Goal: Register for event/course

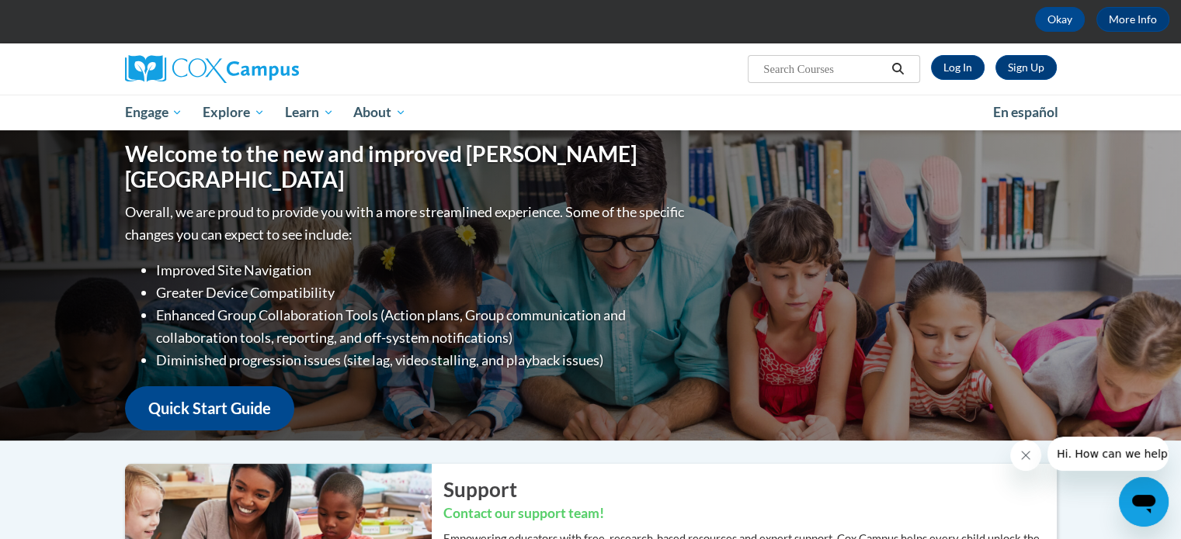
scroll to position [70, 0]
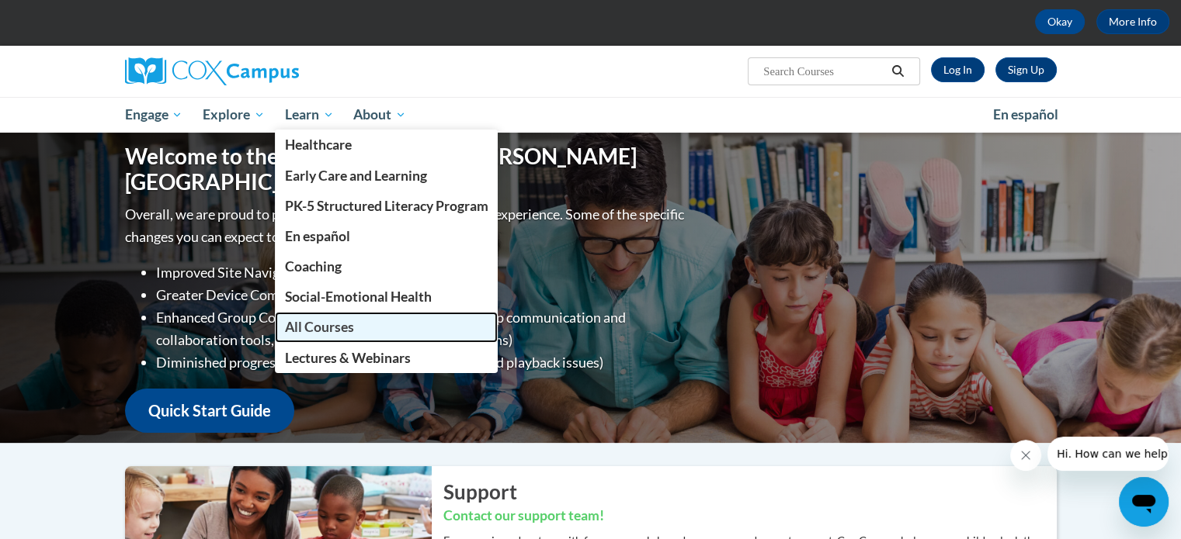
click at [357, 332] on link "All Courses" at bounding box center [387, 327] width 224 height 30
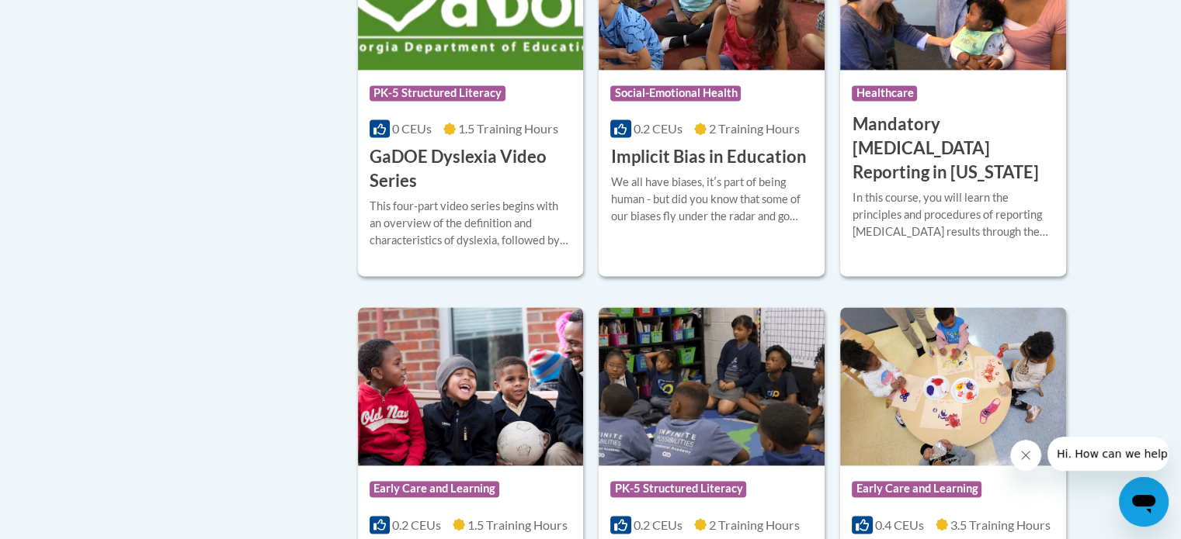
scroll to position [2154, 0]
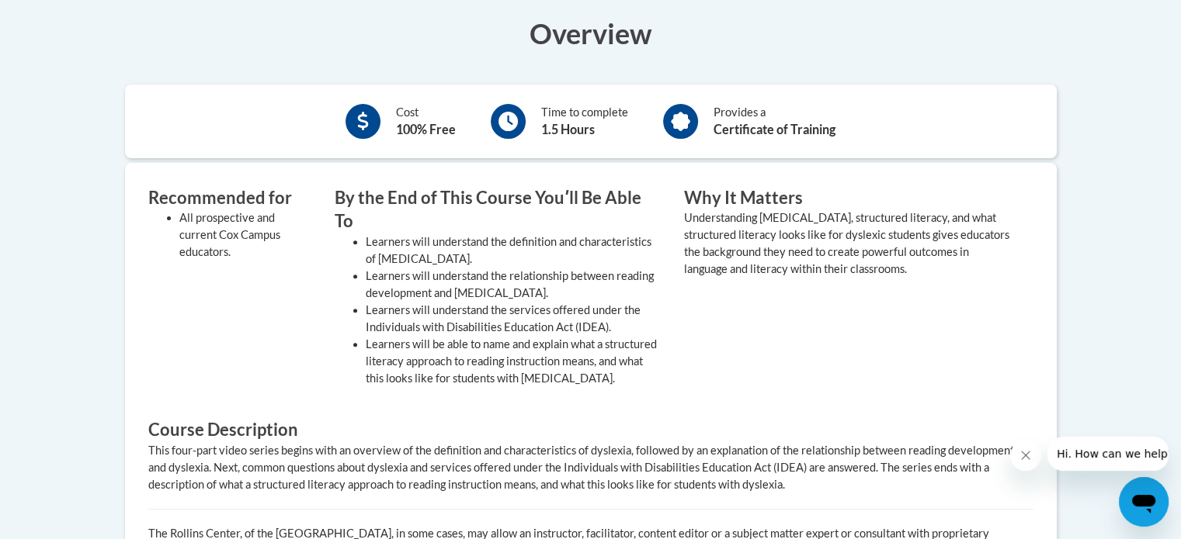
scroll to position [506, 0]
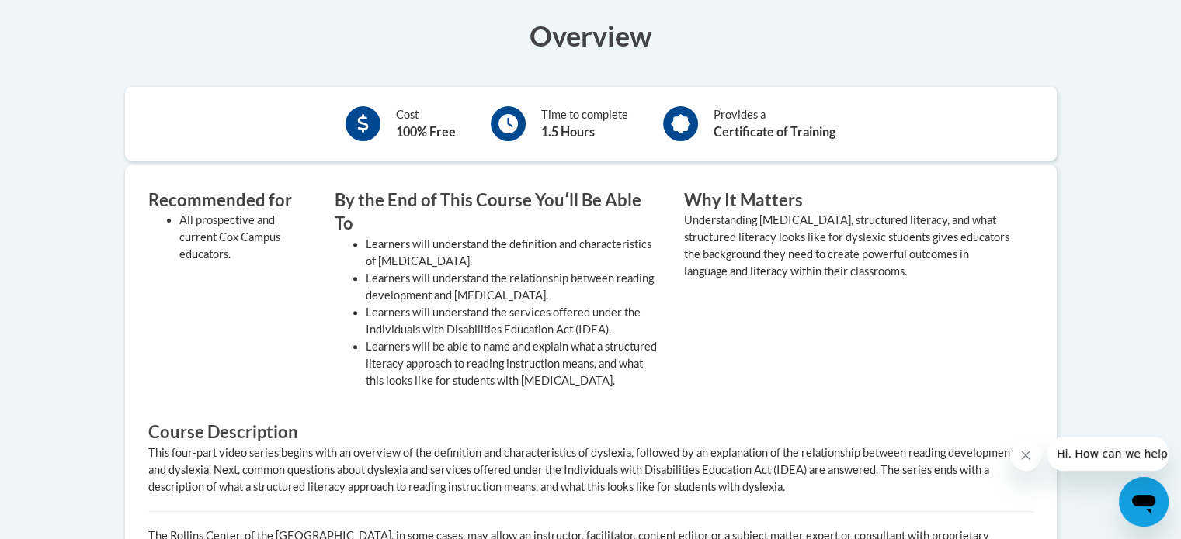
click at [706, 164] on div "Overview Cost 100% Free Time to complete 1.5 Hours Provides a Certificate of Tr…" at bounding box center [590, 349] width 955 height 667
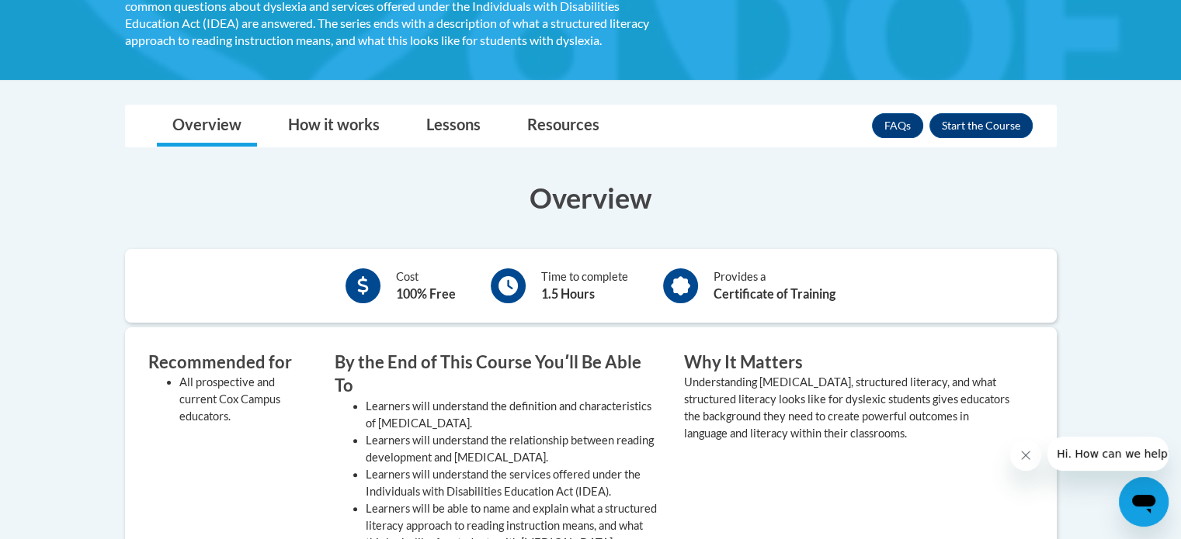
scroll to position [345, 0]
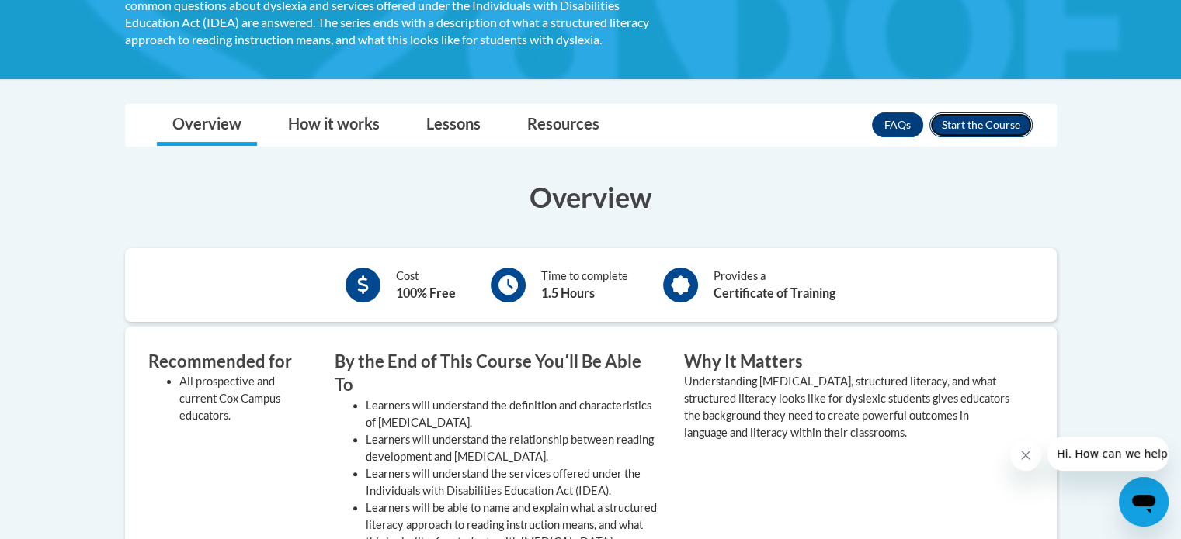
click at [993, 126] on button "Enroll" at bounding box center [980, 125] width 103 height 25
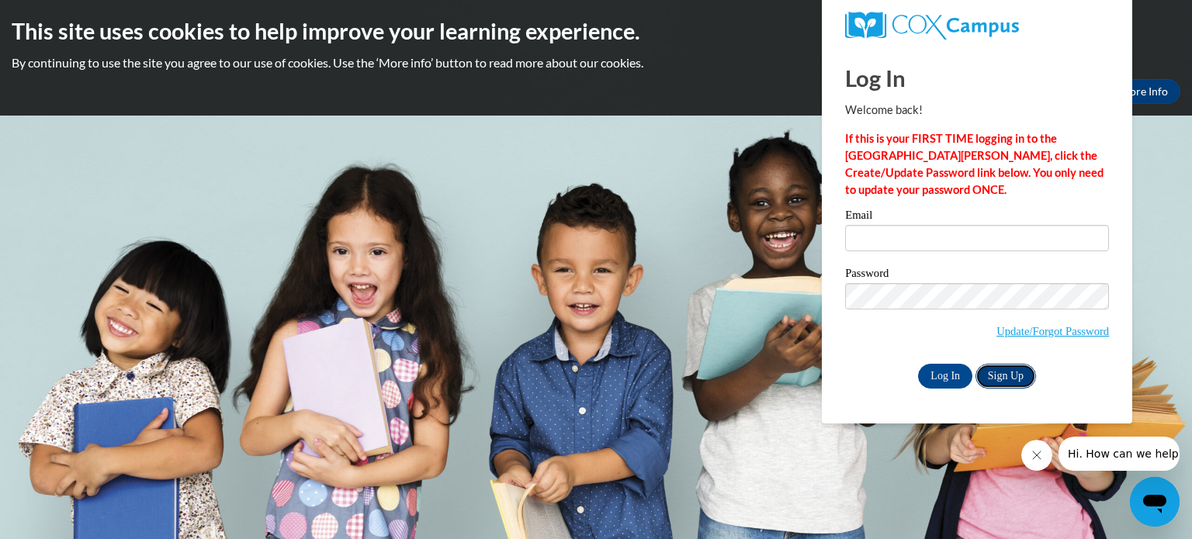
click at [1004, 383] on link "Sign Up" at bounding box center [1006, 376] width 61 height 25
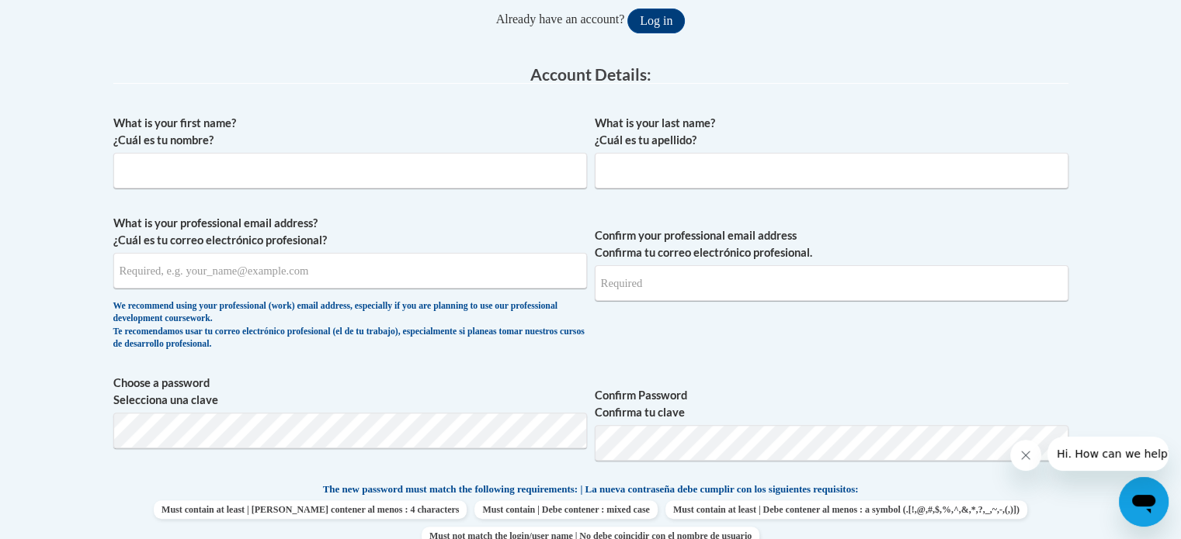
scroll to position [376, 0]
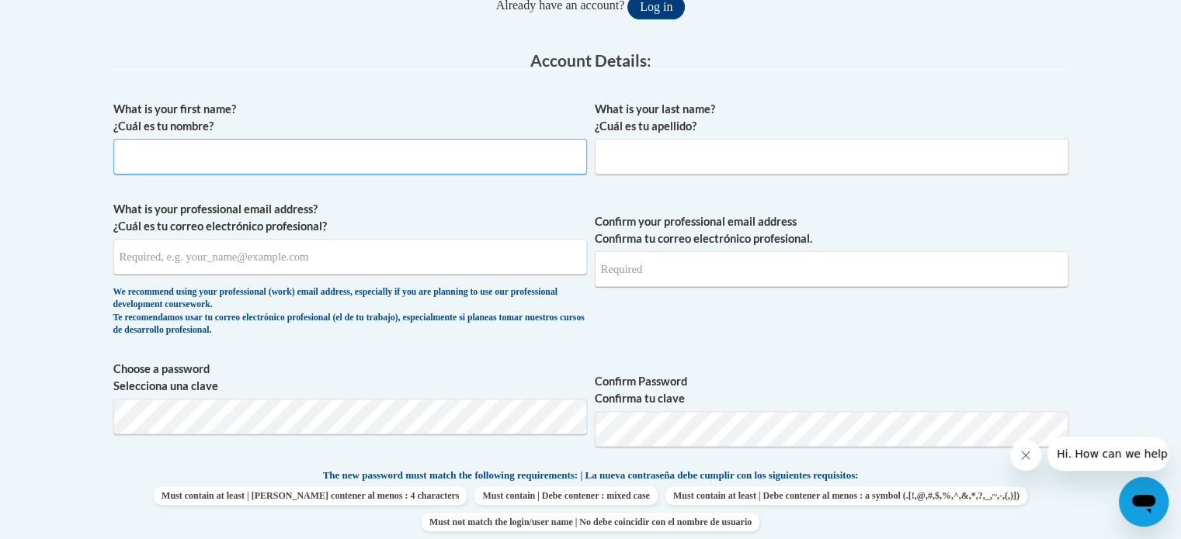
click at [328, 159] on input "What is your first name? ¿Cuál es tu nombre?" at bounding box center [350, 157] width 474 height 36
type input "[PERSON_NAME]"
click at [202, 265] on input "What is your professional email address? ¿Cuál es tu correo electrónico profesi…" at bounding box center [350, 257] width 474 height 36
type input "[EMAIL_ADDRESS][DOMAIN_NAME]"
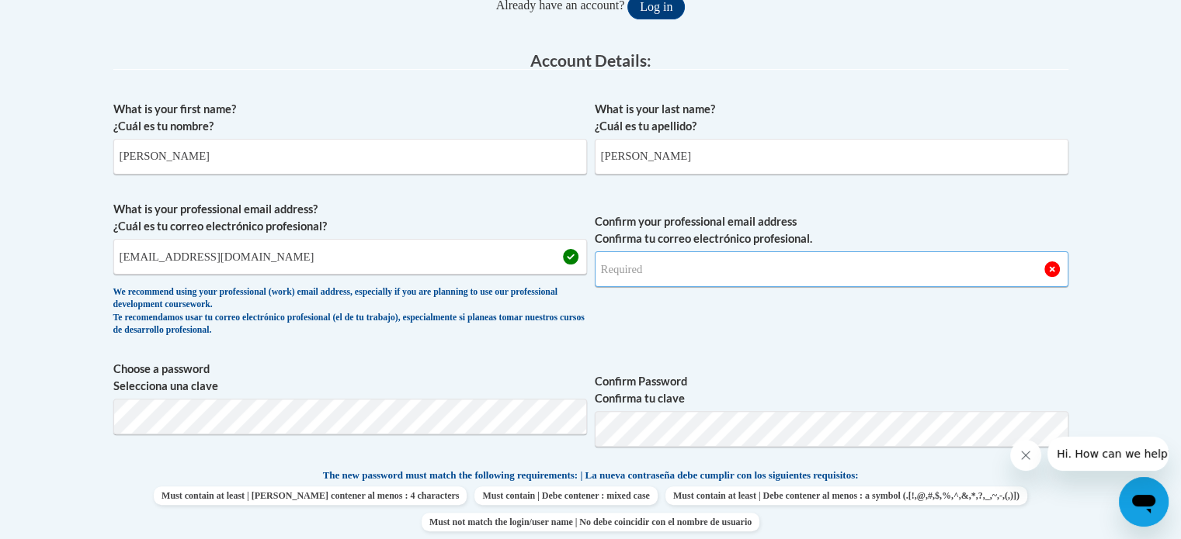
click at [660, 263] on input "Confirm your professional email address Confirma tu correo electrónico profesio…" at bounding box center [832, 270] width 474 height 36
type input "[EMAIL_ADDRESS][DOMAIN_NAME]"
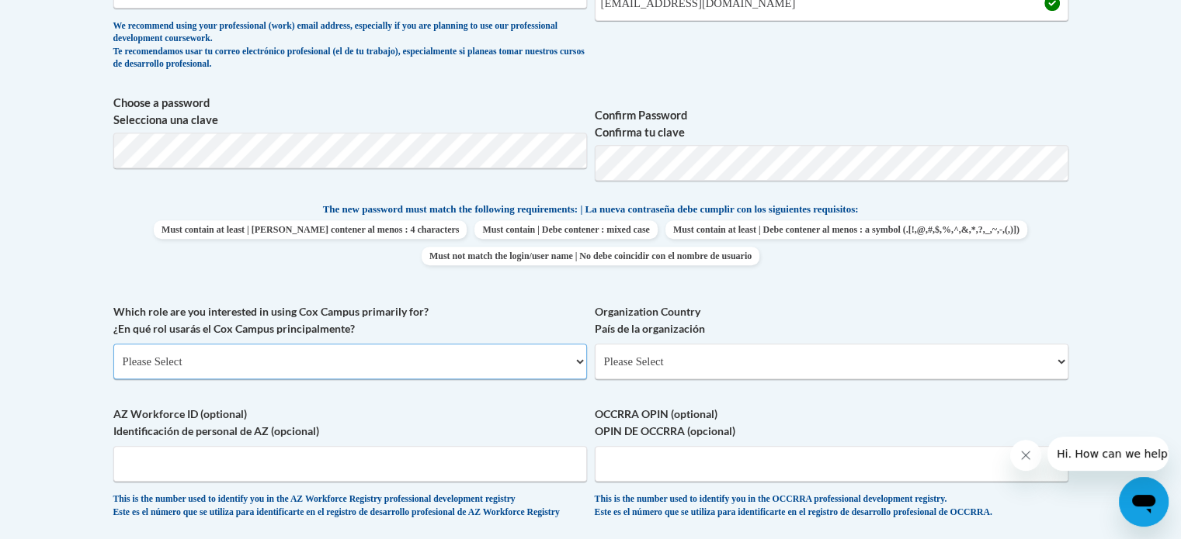
scroll to position [640, 0]
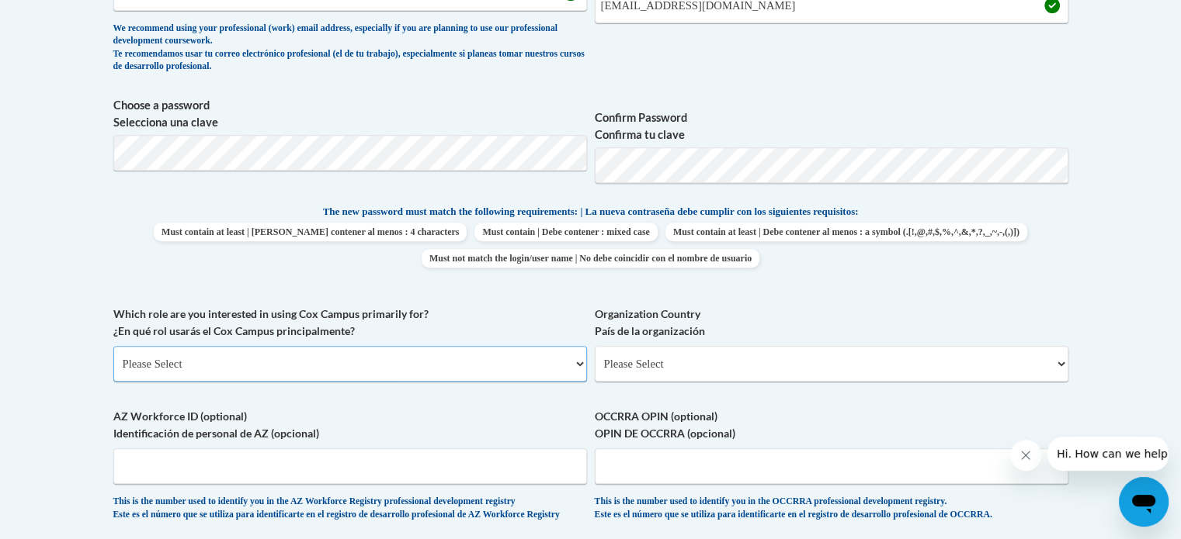
click at [390, 364] on select "Please Select College/University | Colegio/Universidad Community/Nonprofit Part…" at bounding box center [350, 364] width 474 height 36
select select "fbf2d438-af2f-41f8-98f1-81c410e29de3"
click at [113, 346] on select "Please Select College/University | Colegio/Universidad Community/Nonprofit Part…" at bounding box center [350, 364] width 474 height 36
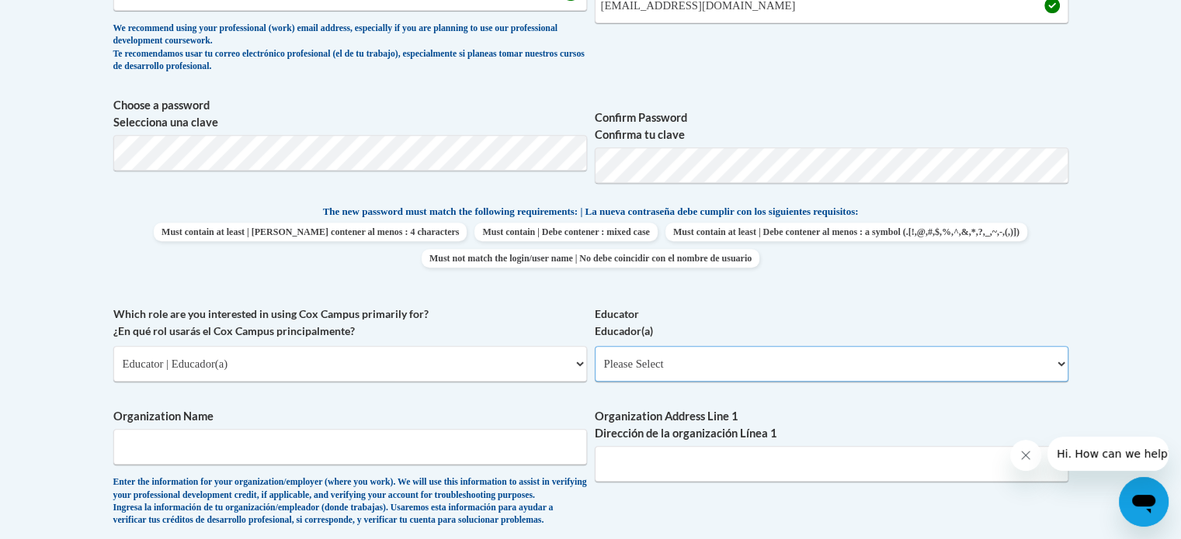
click at [688, 359] on select "Please Select Early Learning/Daycare Teacher/Family Home Care Provider | Maestr…" at bounding box center [832, 364] width 474 height 36
select select "67563ca1-16dc-4830-a7b3-94a34bed3689"
click at [595, 346] on select "Please Select Early Learning/Daycare Teacher/Family Home Care Provider | Maestr…" at bounding box center [832, 364] width 474 height 36
click at [380, 442] on input "Organization Name" at bounding box center [350, 447] width 474 height 36
type input "Crawford County R2"
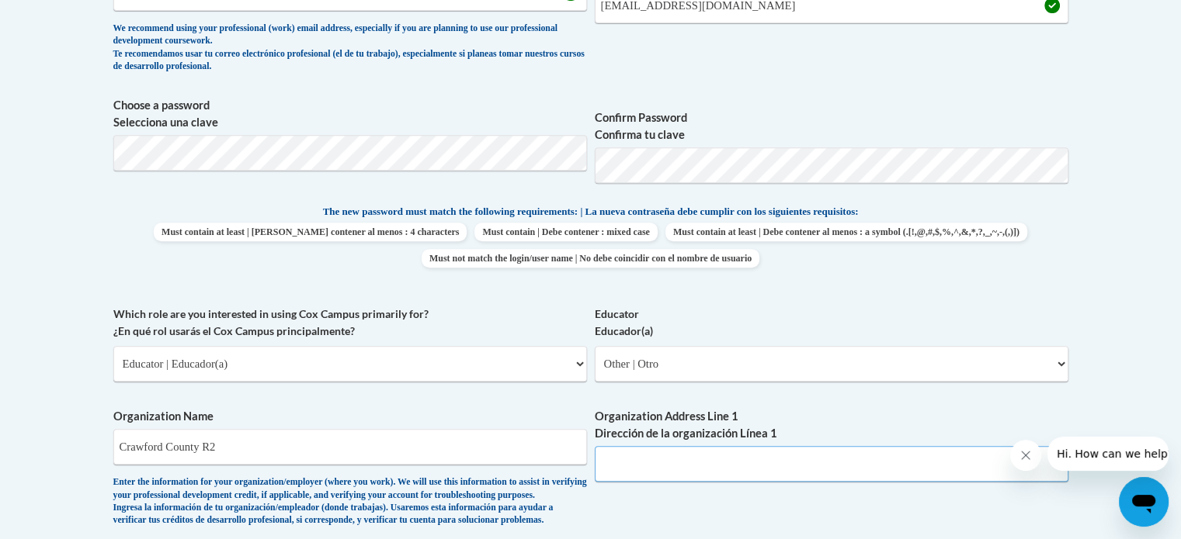
click at [777, 457] on input "Organization Address Line 1 Dirección de la organización Línea 1" at bounding box center [832, 464] width 474 height 36
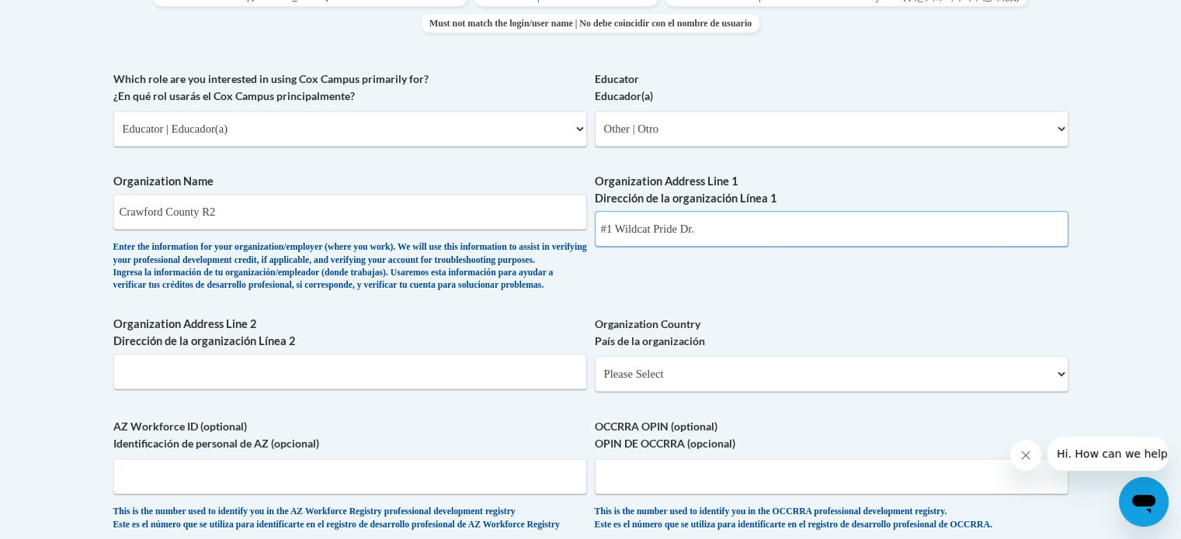
scroll to position [876, 0]
type input "#1 Wildcat Pride Dr."
click at [283, 387] on input "Organization Address Line 2 Dirección de la organización Línea 2" at bounding box center [350, 371] width 474 height 36
type input "u"
type input "Cuba Mo 65453"
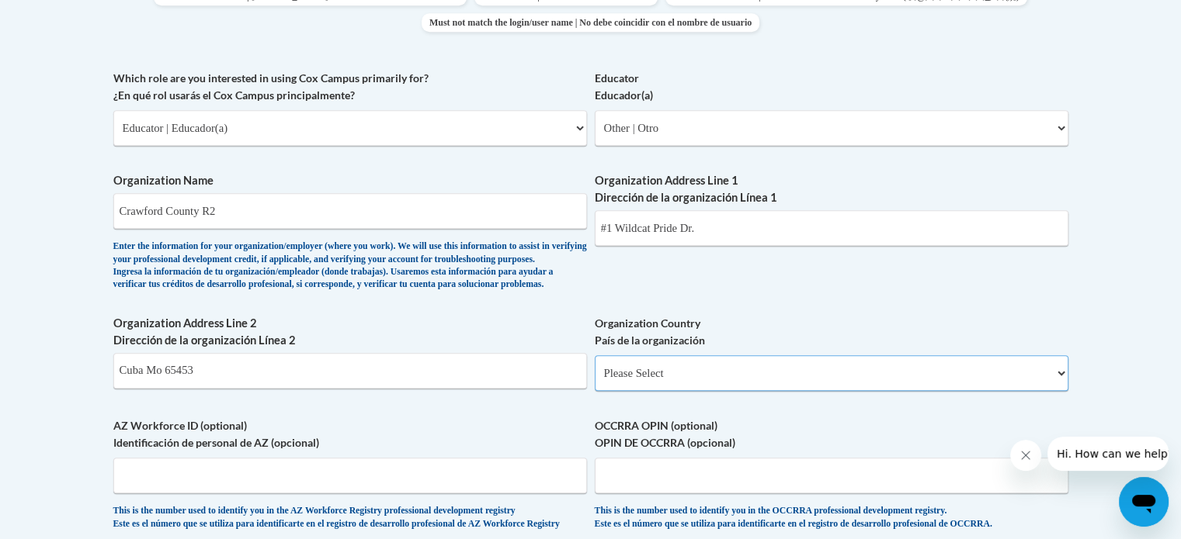
click at [796, 391] on select "Please Select United States | Estados Unidos Outside of the United States | Fue…" at bounding box center [832, 374] width 474 height 36
select select "ad49bcad-a171-4b2e-b99c-48b446064914"
click at [595, 380] on select "Please Select United States | Estados Unidos Outside of the United States | Fue…" at bounding box center [832, 374] width 474 height 36
select select
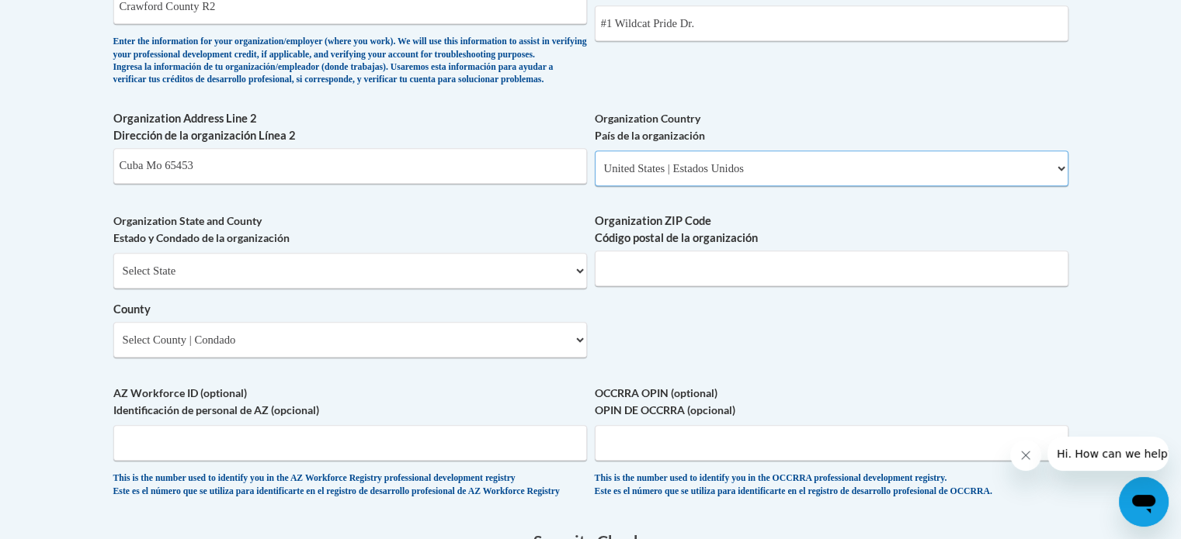
scroll to position [1087, 0]
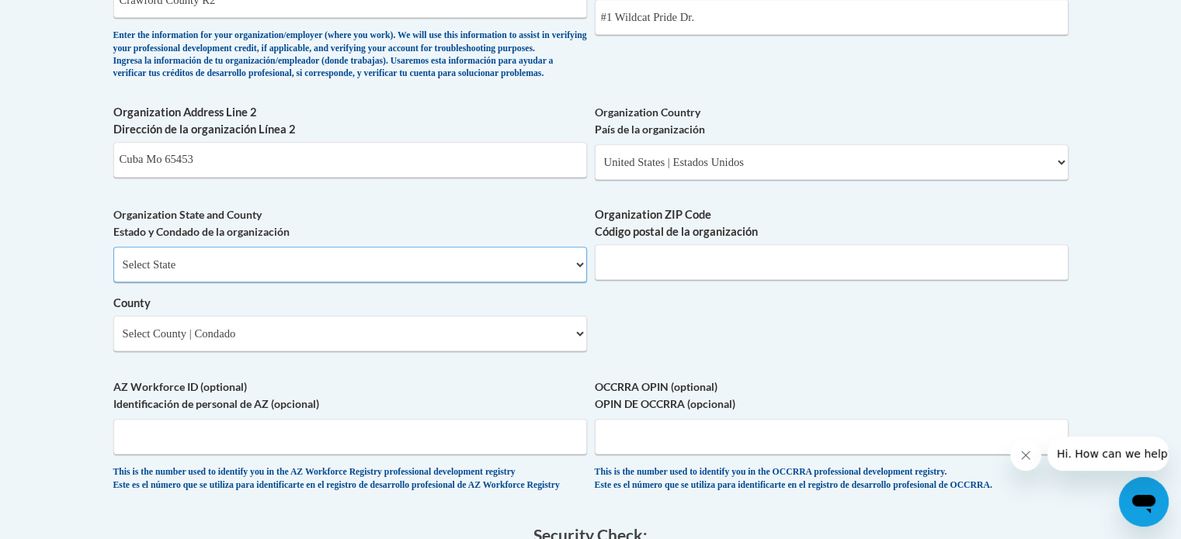
click at [371, 283] on select "Select State Alabama Alaska Arizona Arkansas California Colorado Connecticut De…" at bounding box center [350, 265] width 474 height 36
select select "Missouri"
click at [113, 272] on select "Select State Alabama Alaska Arizona Arkansas California Colorado Connecticut De…" at bounding box center [350, 265] width 474 height 36
click at [654, 280] on input "Organization ZIP Code Código postal de la organización" at bounding box center [832, 263] width 474 height 36
type input "65453"
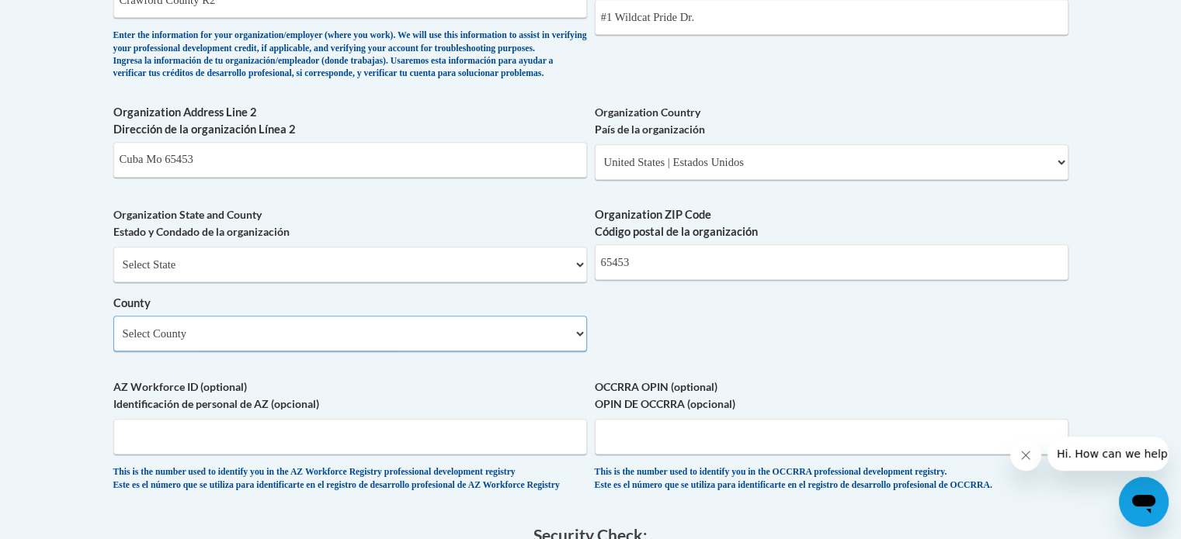
click at [402, 352] on select "Select County Adair Andrew Atchison Audrain Barry Barton Bates Benton Bollinger…" at bounding box center [350, 334] width 474 height 36
select select "Crawford"
click at [113, 341] on select "Select County Adair Andrew Atchison Audrain Barry Barton Bates Benton Bollinger…" at bounding box center [350, 334] width 474 height 36
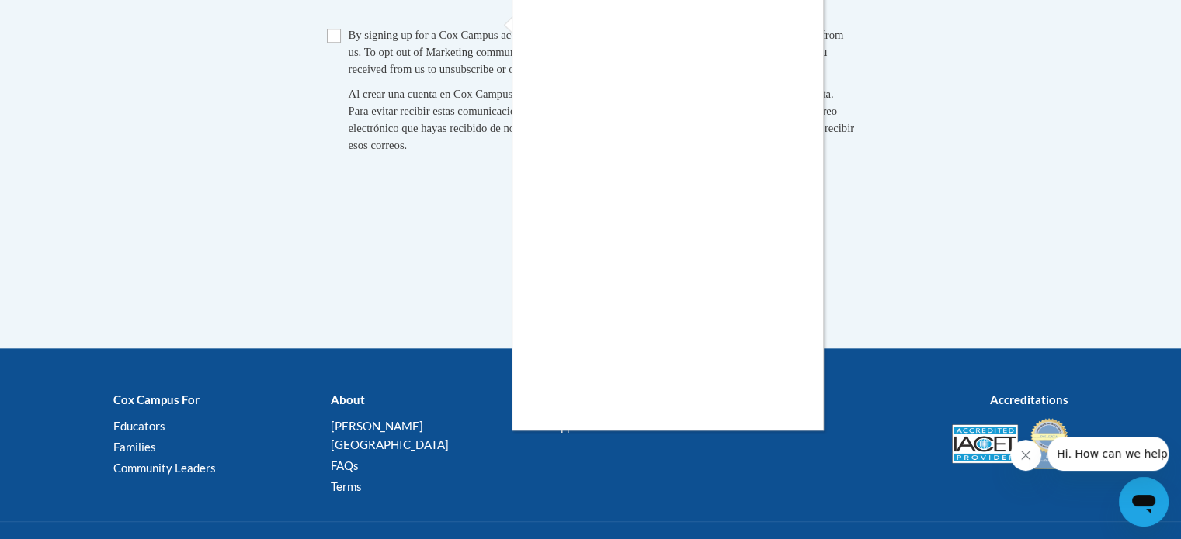
scroll to position [1690, 0]
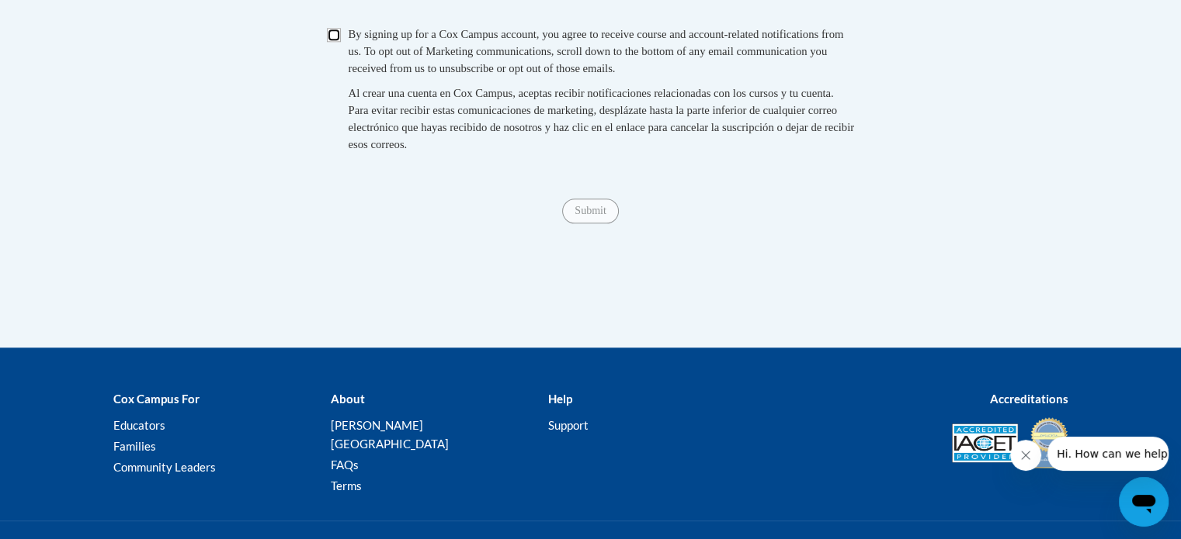
click at [338, 42] on input "Checkbox" at bounding box center [334, 35] width 14 height 14
checkbox input "true"
click at [609, 224] on input "Submit" at bounding box center [590, 211] width 56 height 25
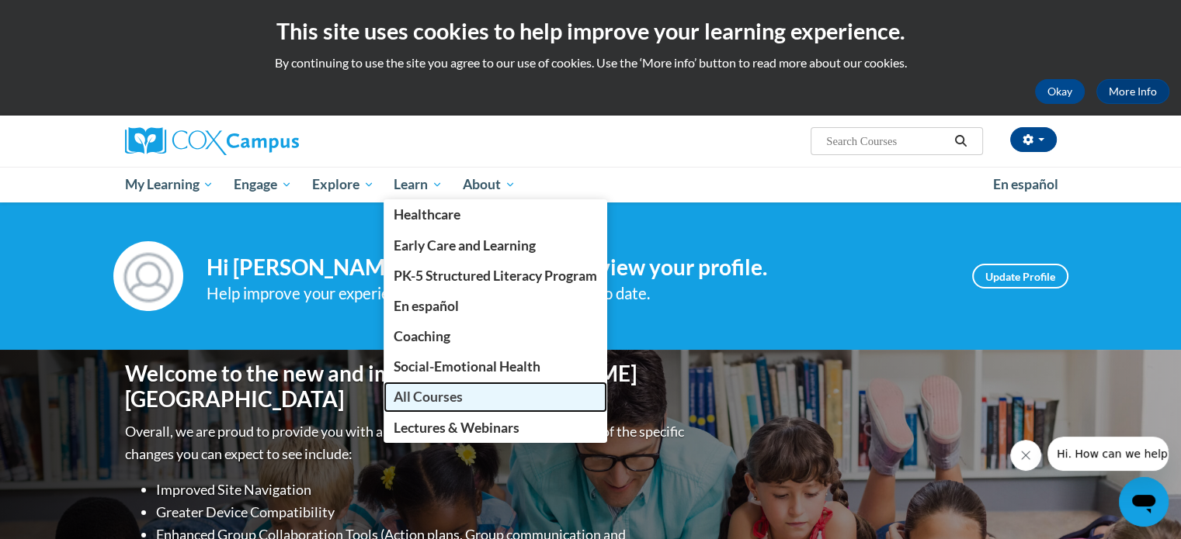
click at [469, 395] on link "All Courses" at bounding box center [495, 397] width 224 height 30
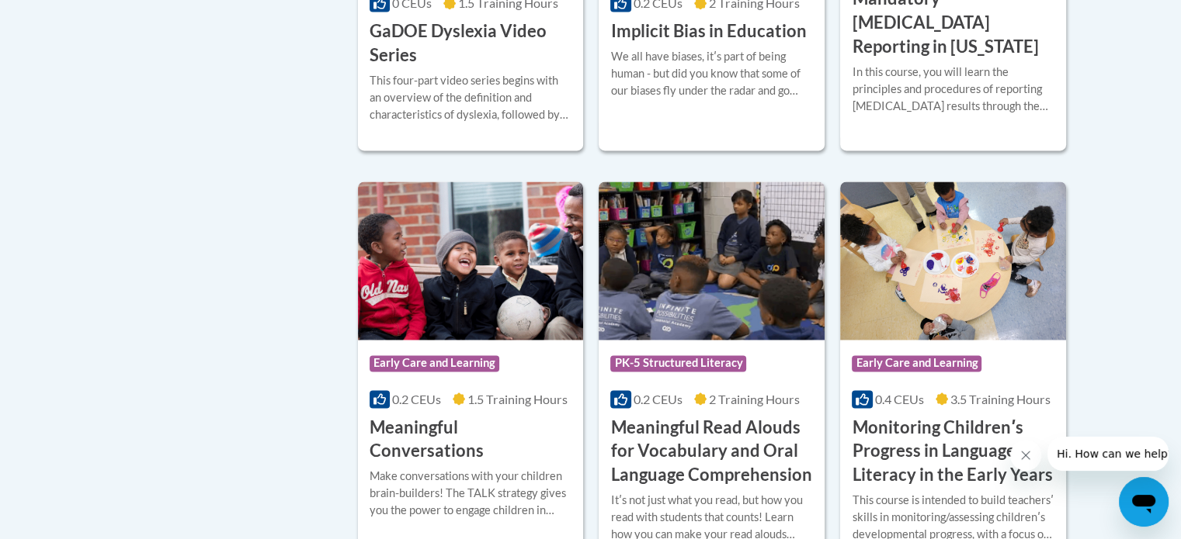
scroll to position [2279, 0]
click at [452, 57] on h3 "GaDOE Dyslexia Video Series" at bounding box center [470, 43] width 203 height 48
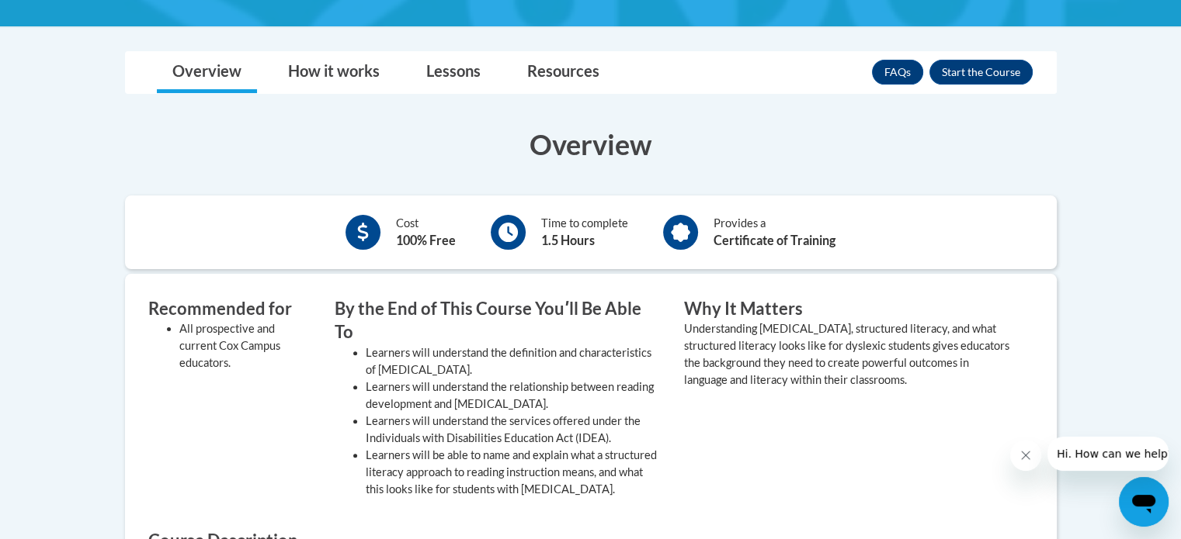
scroll to position [397, 0]
click at [1004, 74] on button "Enroll" at bounding box center [980, 72] width 103 height 25
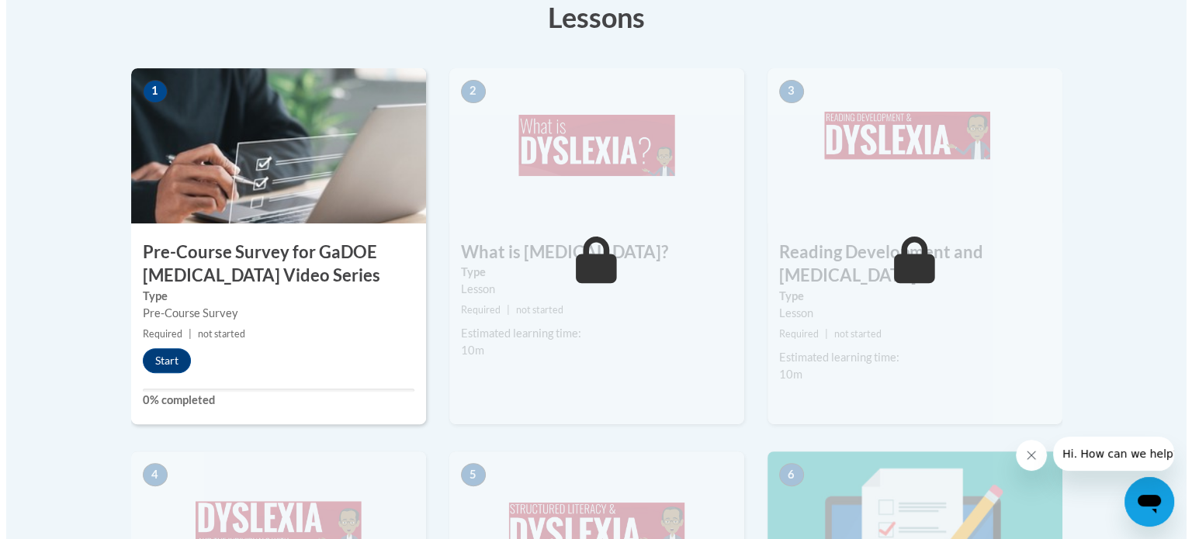
scroll to position [481, 0]
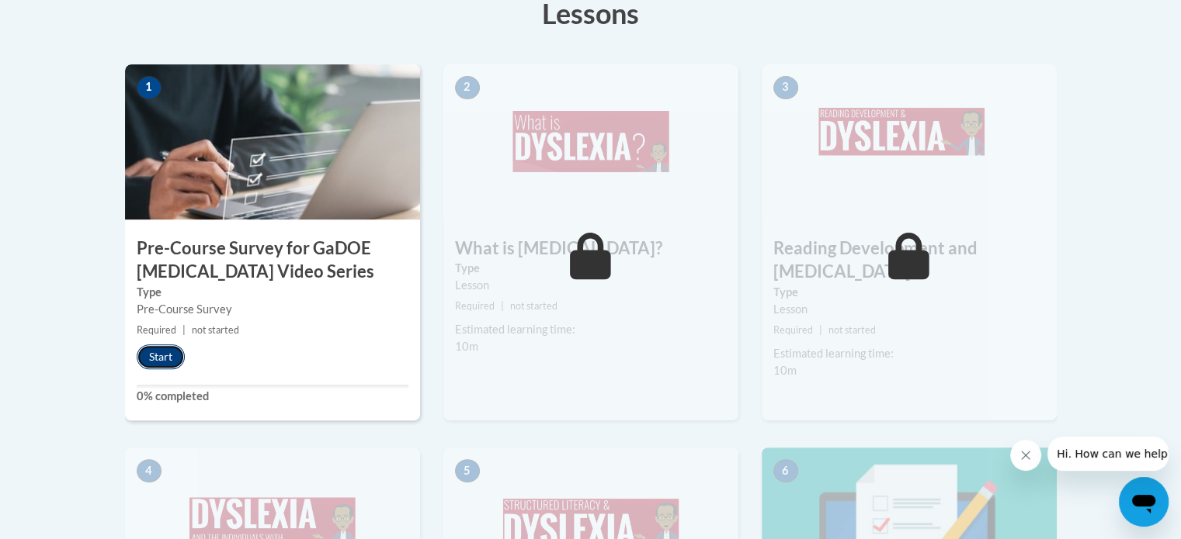
click at [169, 352] on button "Start" at bounding box center [161, 357] width 48 height 25
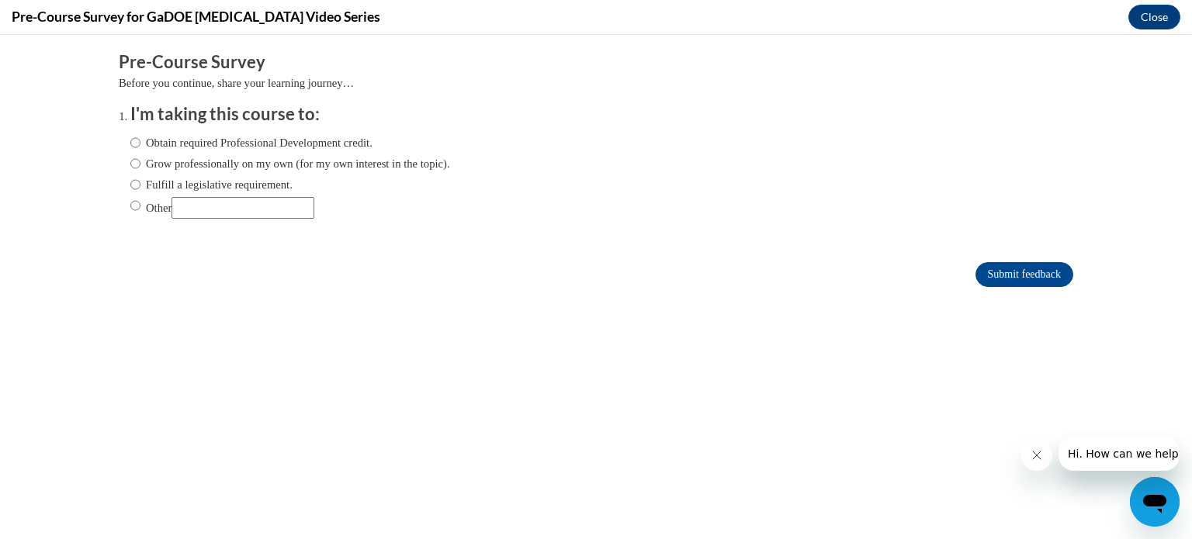
scroll to position [0, 0]
click at [130, 141] on input "Obtain required Professional Development credit." at bounding box center [135, 142] width 10 height 17
radio input "true"
click at [986, 276] on input "Submit feedback" at bounding box center [1025, 274] width 98 height 25
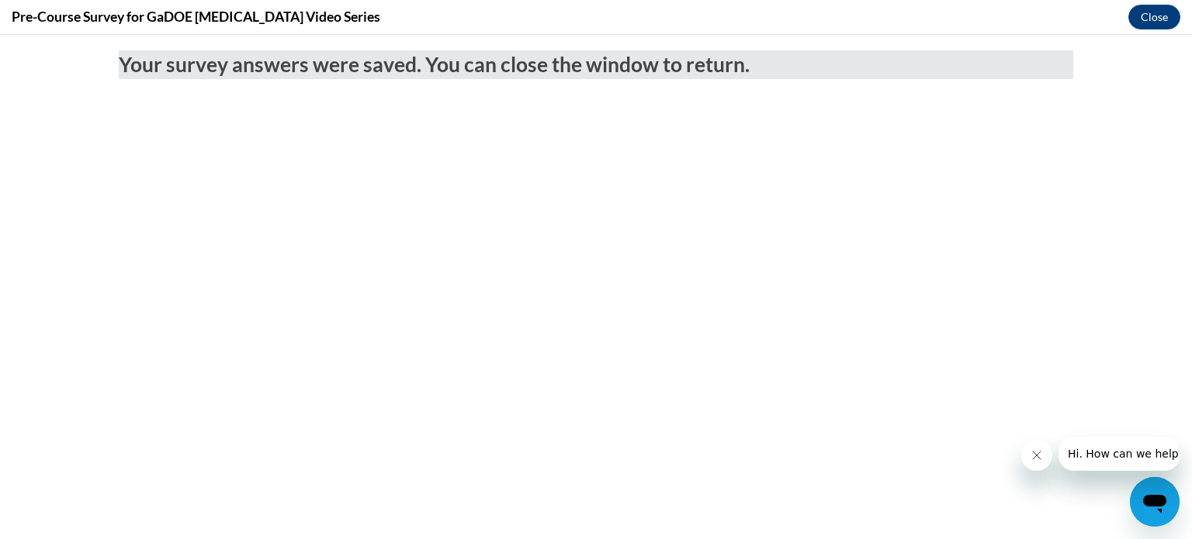
click at [1040, 445] on button "Close message from company" at bounding box center [1036, 455] width 31 height 31
click at [1045, 455] on button "Close message from company" at bounding box center [1036, 455] width 31 height 31
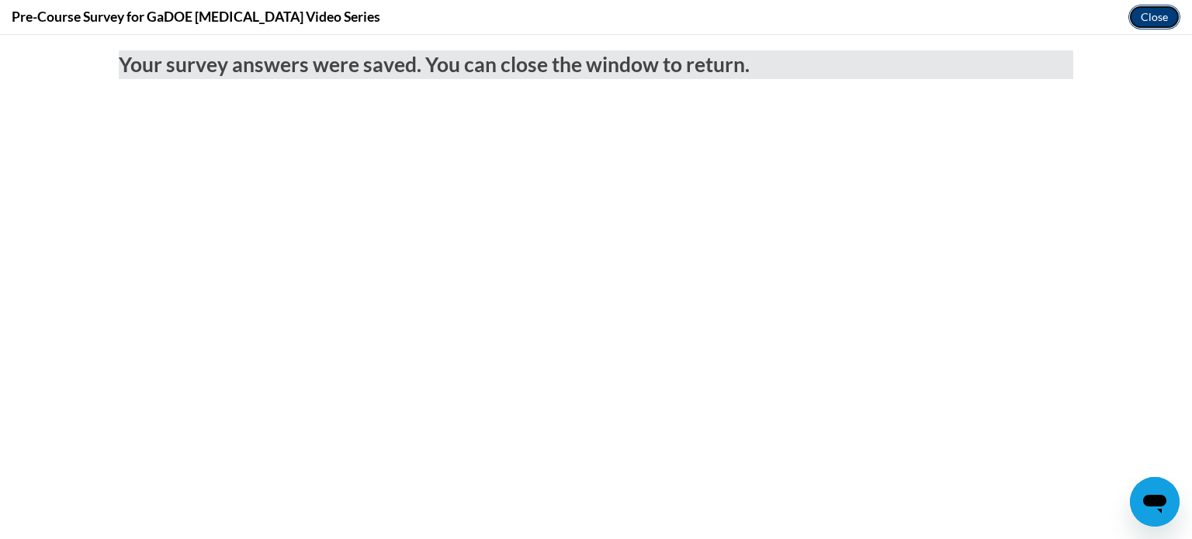
click at [1137, 21] on button "Close" at bounding box center [1155, 17] width 52 height 25
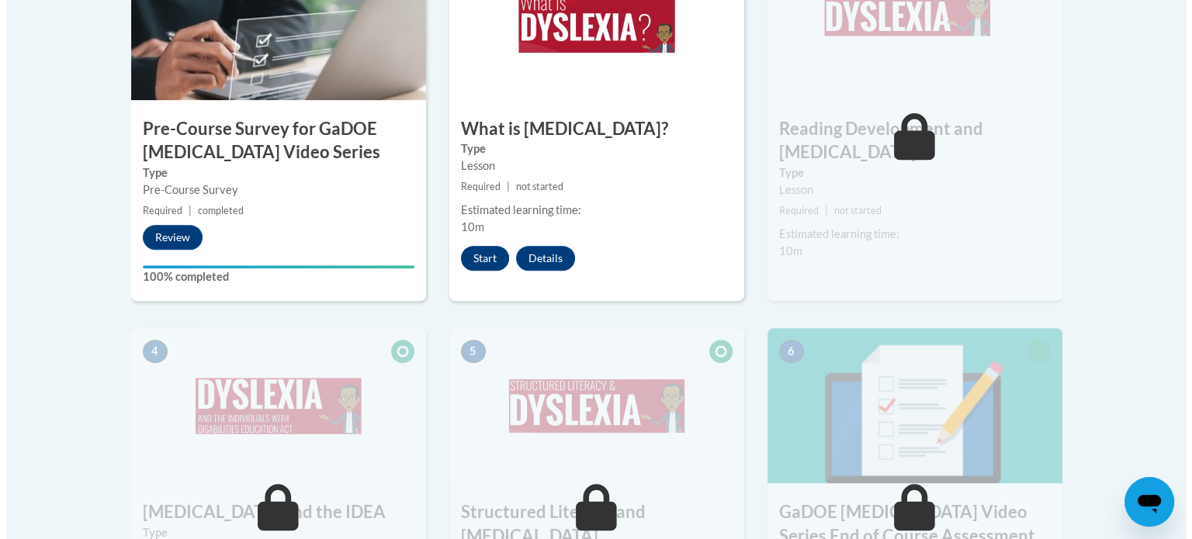
scroll to position [602, 0]
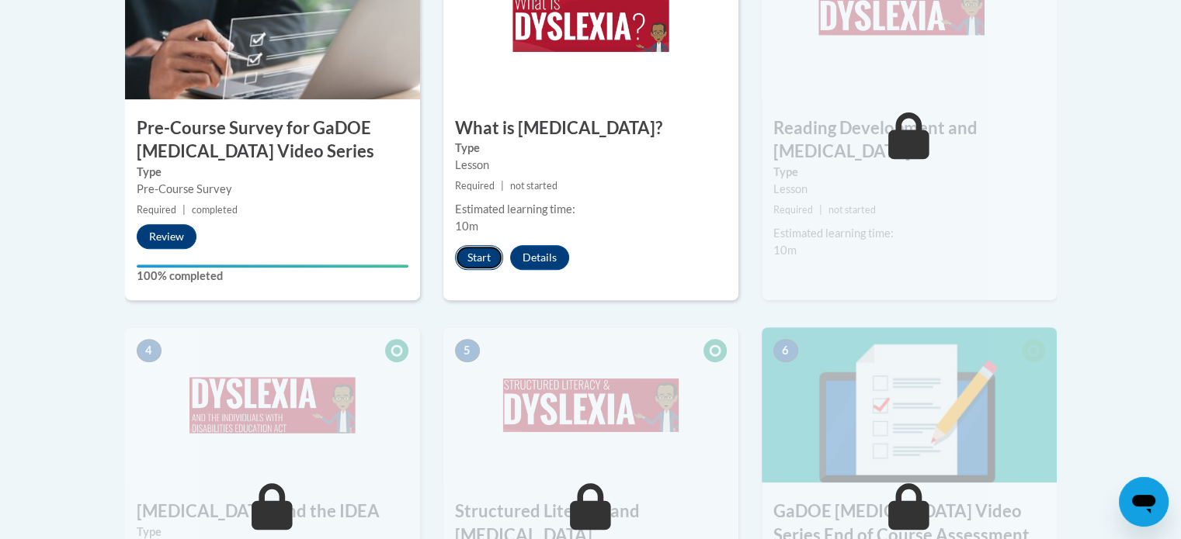
click at [472, 261] on button "Start" at bounding box center [479, 257] width 48 height 25
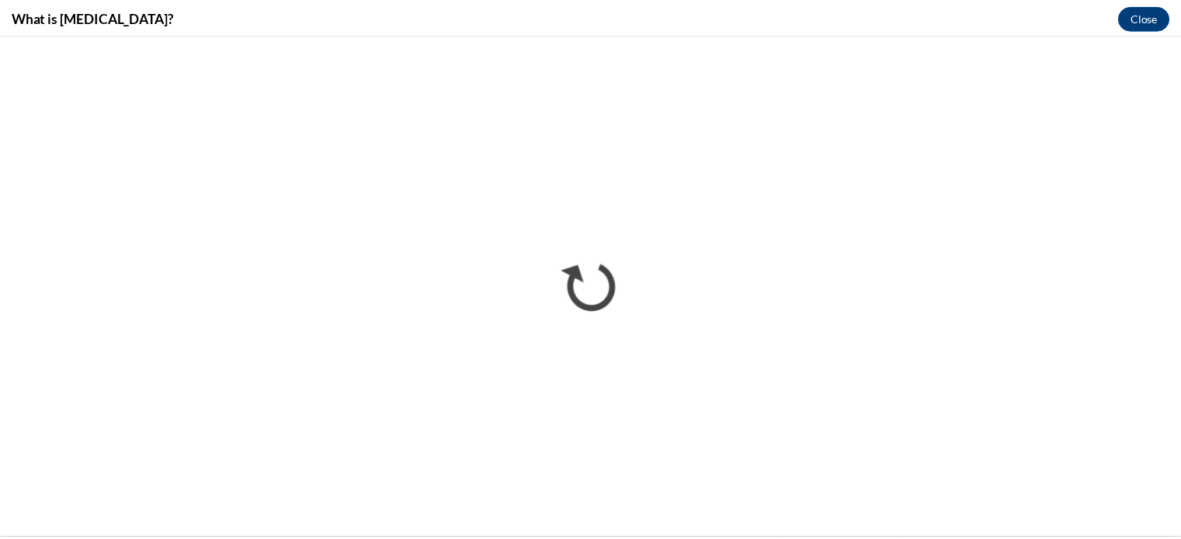
scroll to position [0, 0]
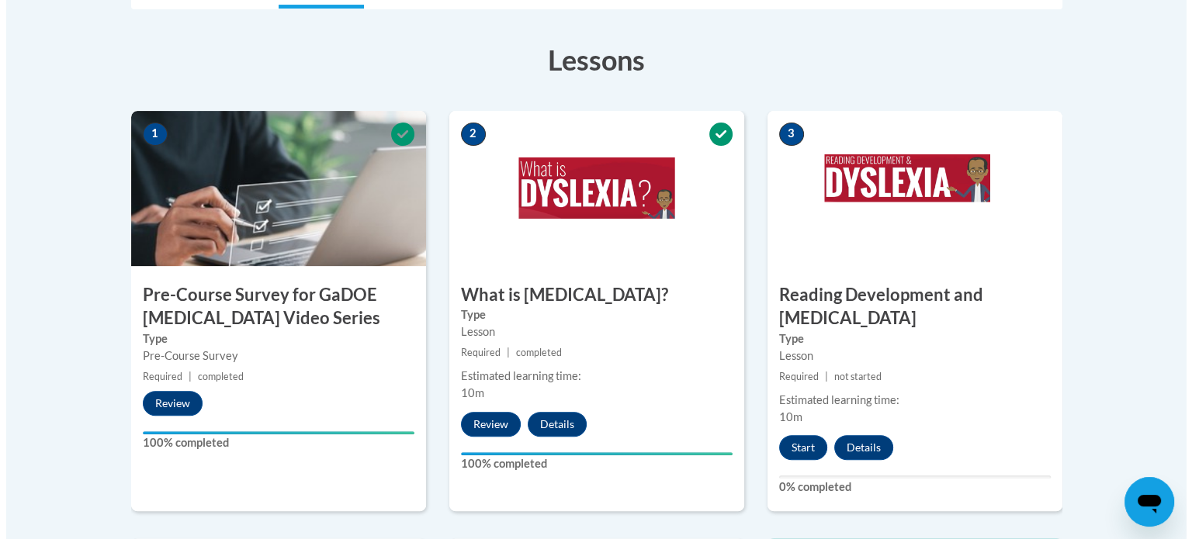
scroll to position [435, 0]
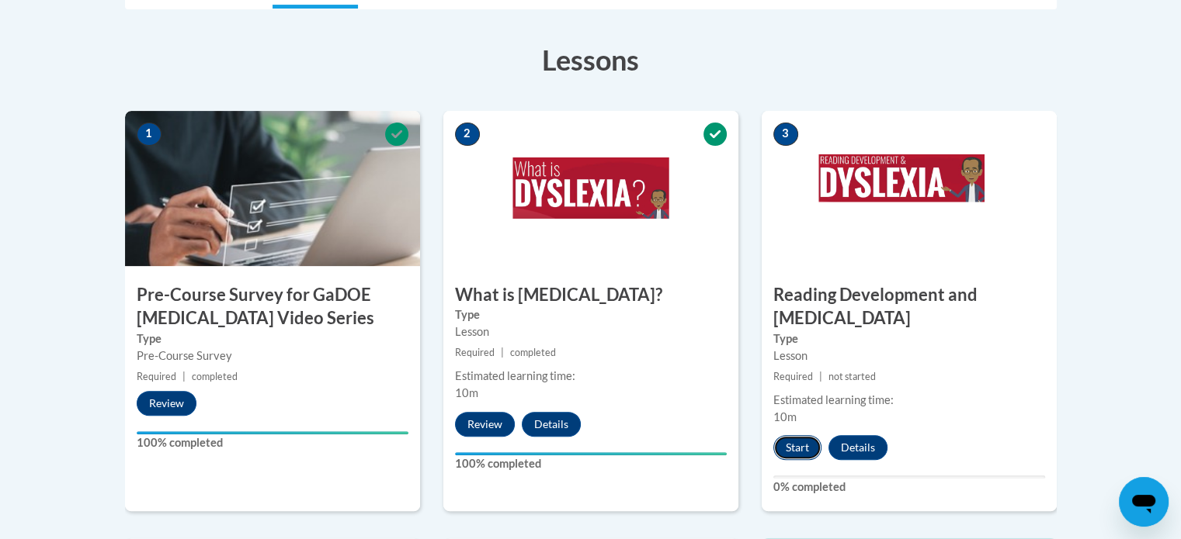
click at [802, 435] on button "Start" at bounding box center [797, 447] width 48 height 25
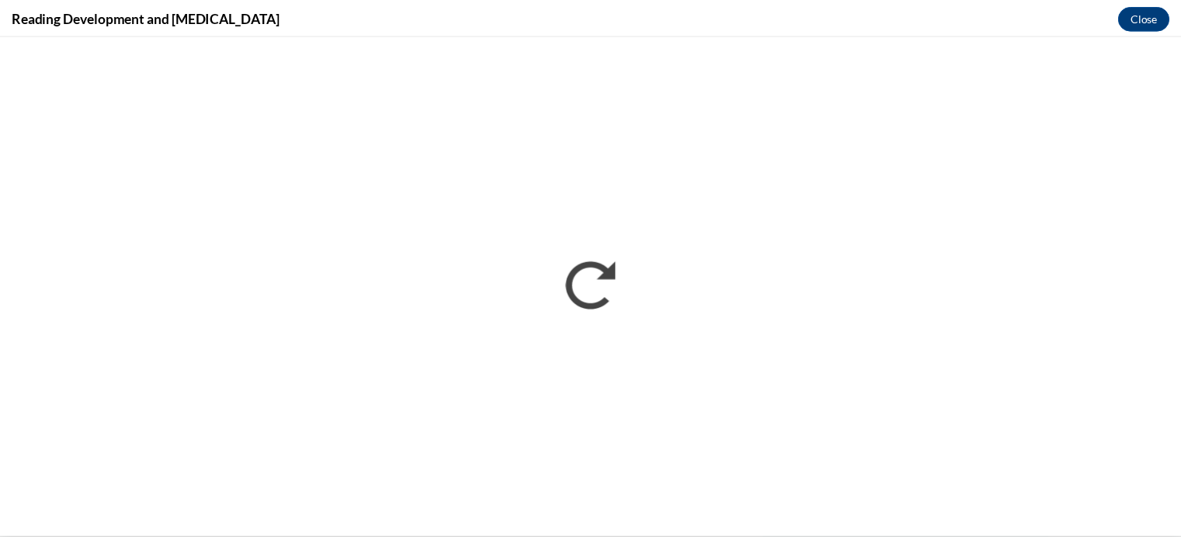
scroll to position [0, 0]
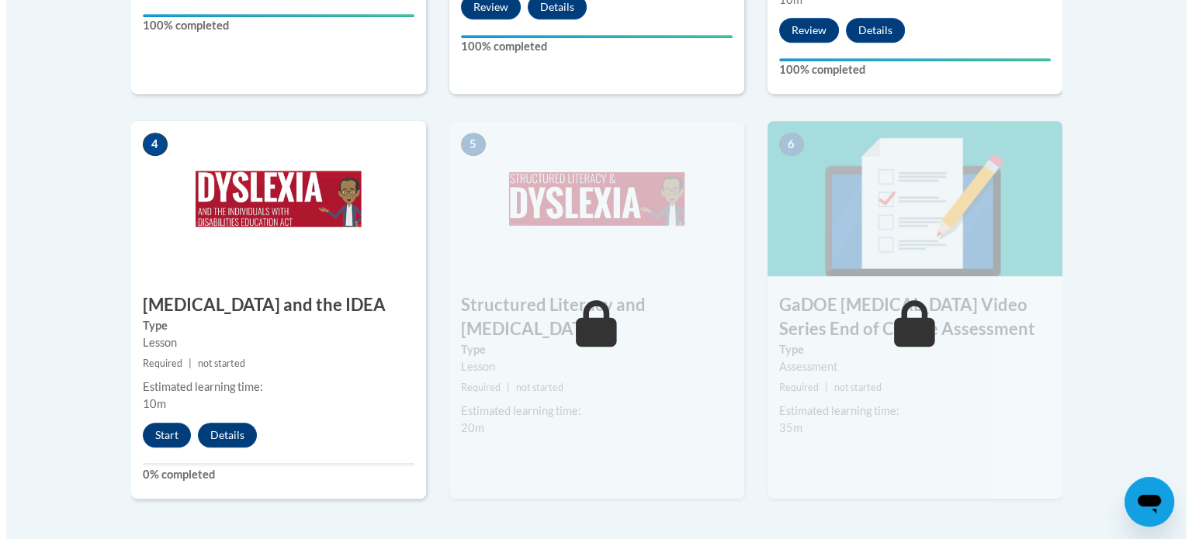
scroll to position [852, 0]
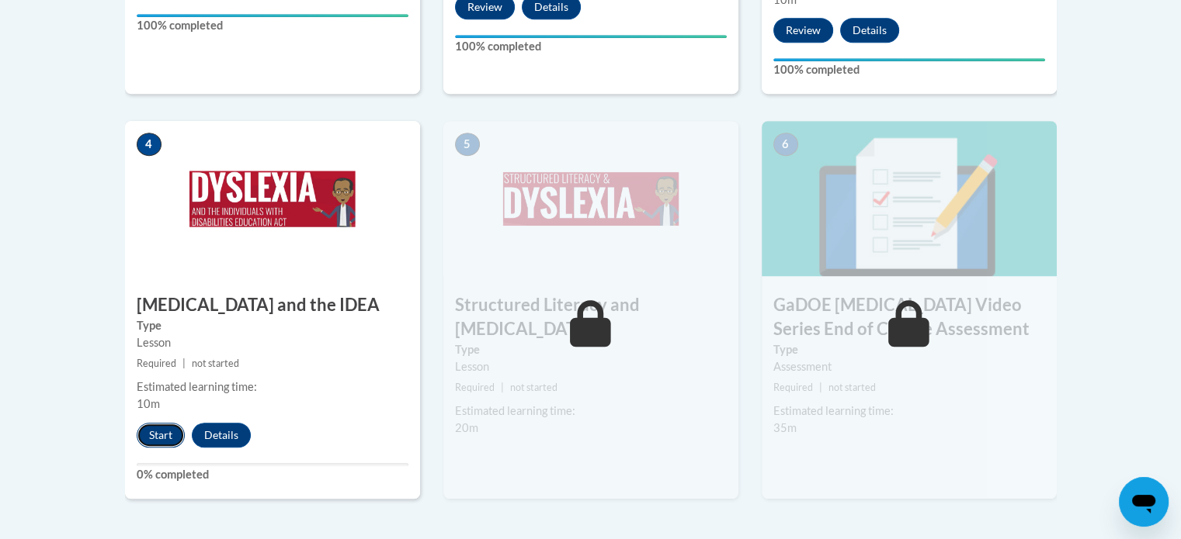
click at [168, 423] on button "Start" at bounding box center [161, 435] width 48 height 25
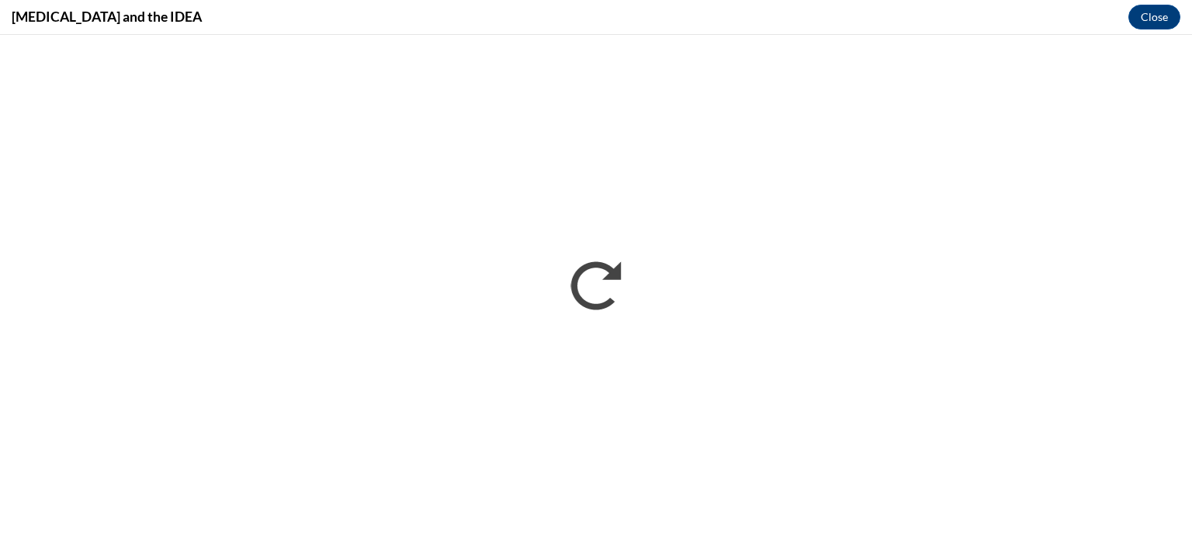
scroll to position [0, 0]
